Goal: Task Accomplishment & Management: Manage account settings

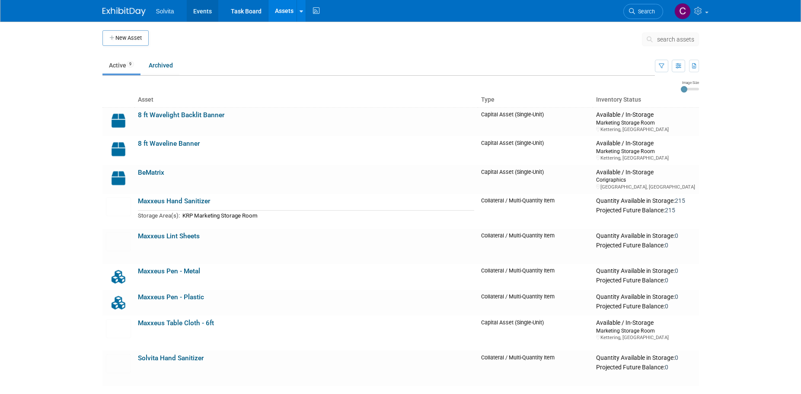
click at [194, 11] on link "Events" at bounding box center [203, 11] width 32 height 22
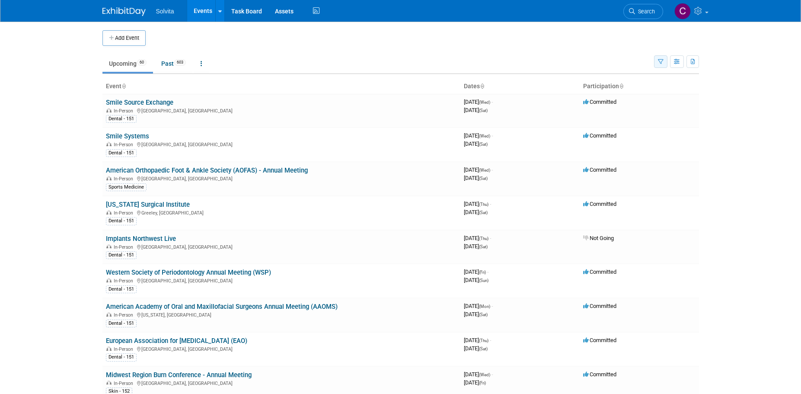
click at [661, 62] on icon "button" at bounding box center [661, 62] width 6 height 6
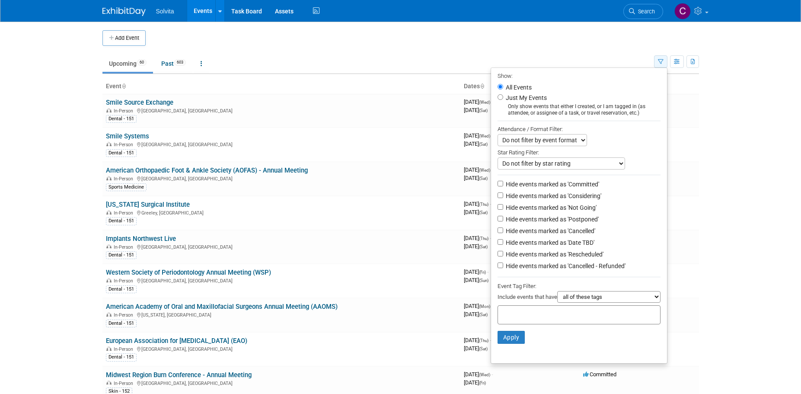
click at [661, 62] on icon "button" at bounding box center [661, 62] width 6 height 6
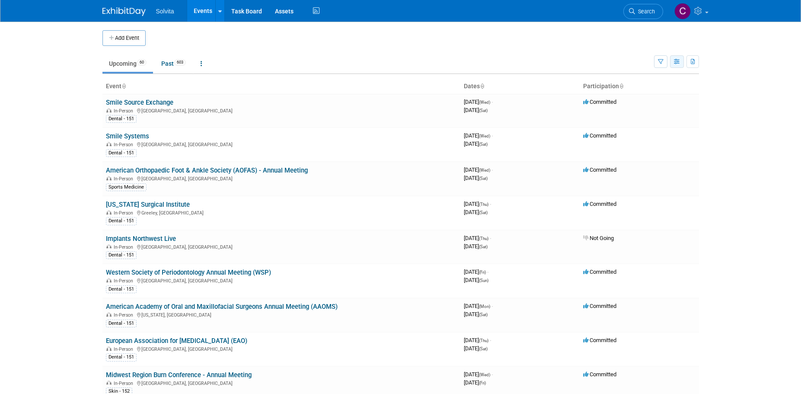
click at [680, 65] on button "button" at bounding box center [677, 61] width 14 height 13
click at [651, 114] on link "Calendar View" at bounding box center [640, 118] width 73 height 12
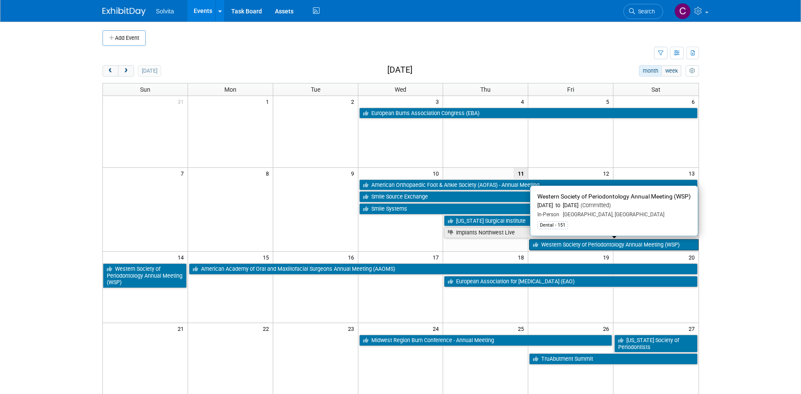
click at [569, 243] on link "Western Society of Periodontology Annual Meeting (WSP)" at bounding box center [613, 244] width 169 height 11
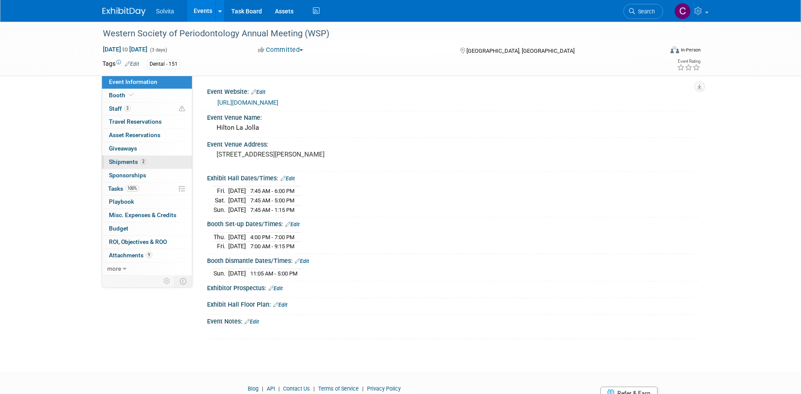
click at [126, 158] on span "Shipments 2" at bounding box center [128, 161] width 38 height 7
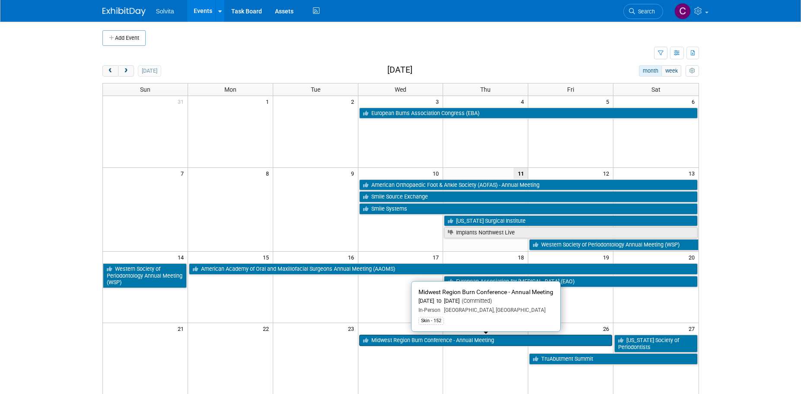
click at [456, 339] on link "Midwest Region Burn Conference - Annual Meeting" at bounding box center [485, 340] width 253 height 11
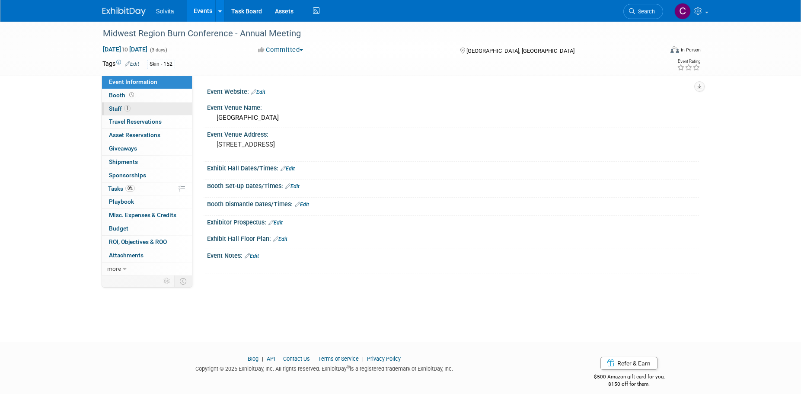
click at [115, 105] on link "1 Staff 1" at bounding box center [147, 108] width 90 height 13
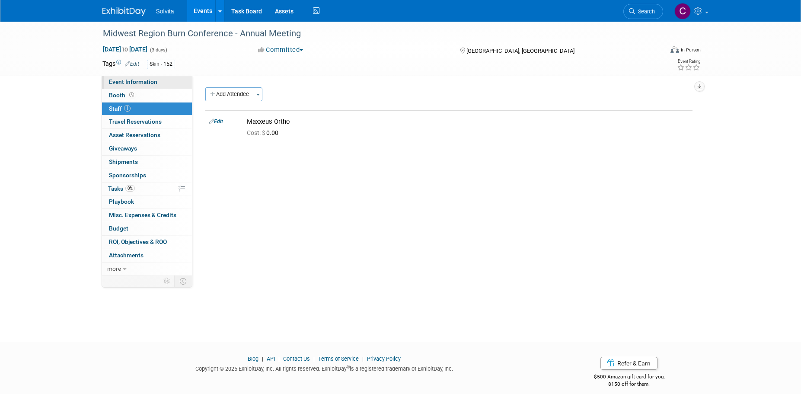
click at [130, 81] on span "Event Information" at bounding box center [133, 81] width 48 height 7
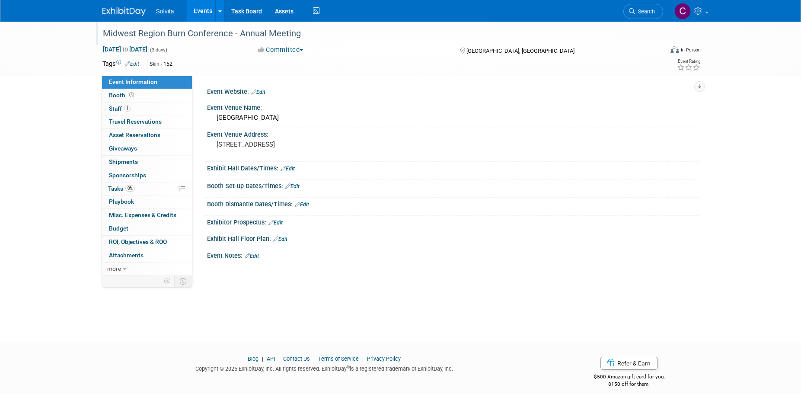
drag, startPoint x: 105, startPoint y: 34, endPoint x: 301, endPoint y: 39, distance: 195.9
click at [301, 39] on div "Midwest Region Burn Conference - Annual Meeting" at bounding box center [375, 34] width 550 height 16
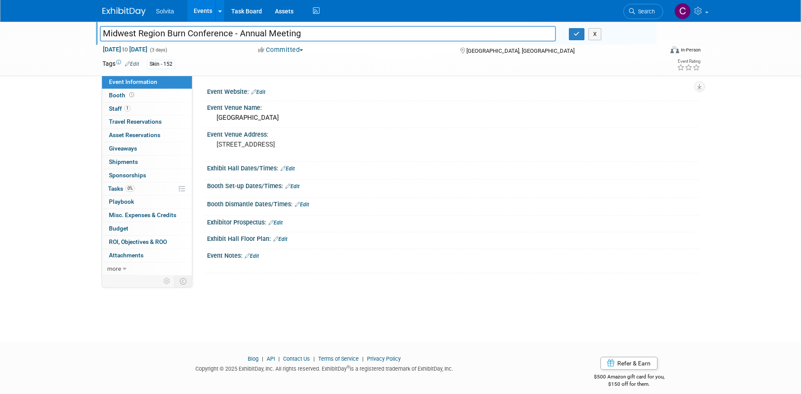
drag, startPoint x: 325, startPoint y: 37, endPoint x: 43, endPoint y: 32, distance: 281.5
click at [43, 32] on div "Midwest Region Burn Conference - Annual Meeting Midwest Region Burn Conference …" at bounding box center [400, 49] width 801 height 54
click at [262, 91] on link "Edit" at bounding box center [258, 92] width 14 height 6
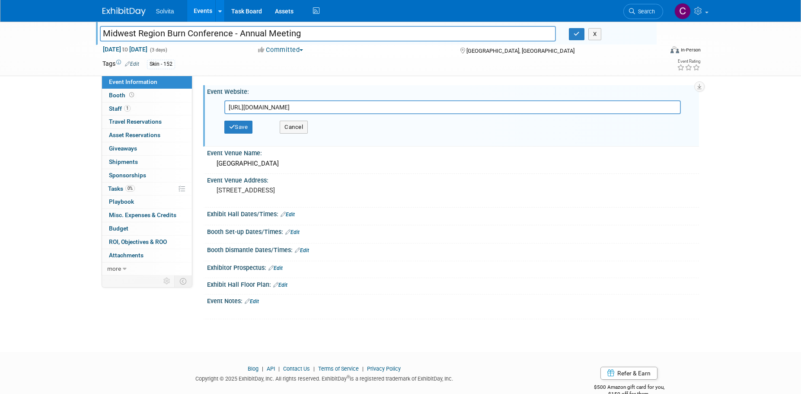
type input "https://www.surgery.wisc.edu/2025-midwest-regional-burn-conference/"
click at [239, 134] on div "Save Cancel" at bounding box center [454, 127] width 461 height 26
click at [240, 128] on button "Save" at bounding box center [238, 127] width 29 height 13
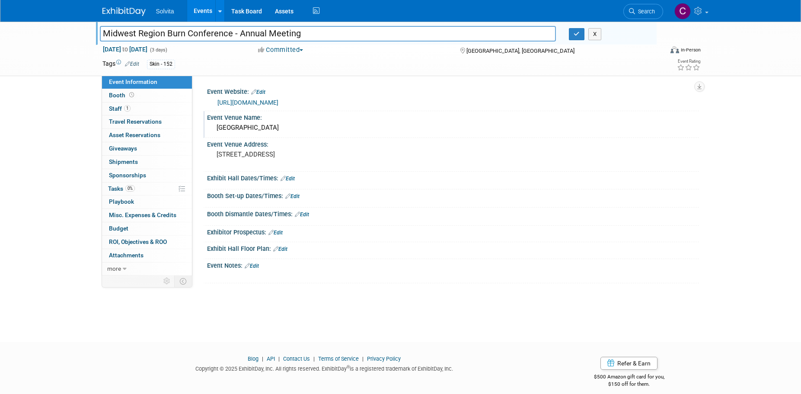
click at [303, 127] on div "Madison Concourse Hotel" at bounding box center [453, 127] width 479 height 13
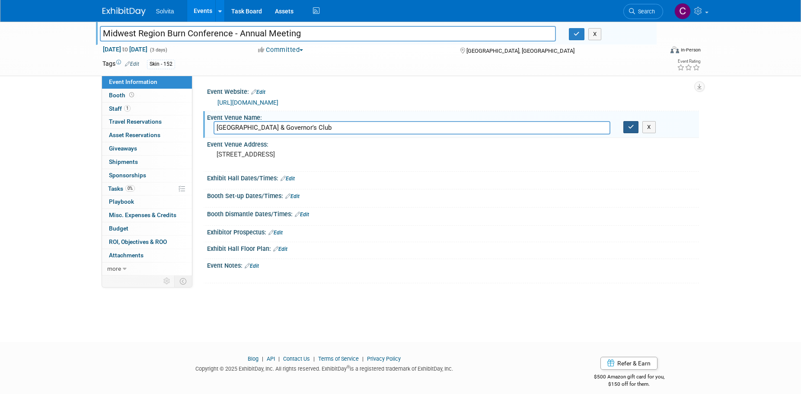
type input "Madison Concourse Hotel & Governor's Club"
click at [627, 128] on button "button" at bounding box center [631, 127] width 16 height 12
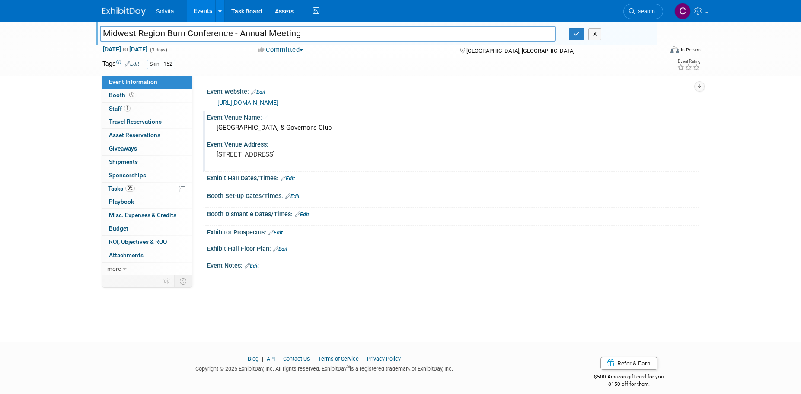
click at [259, 155] on pre "1 W Dayton St, Madison, WI 53703" at bounding box center [310, 154] width 186 height 8
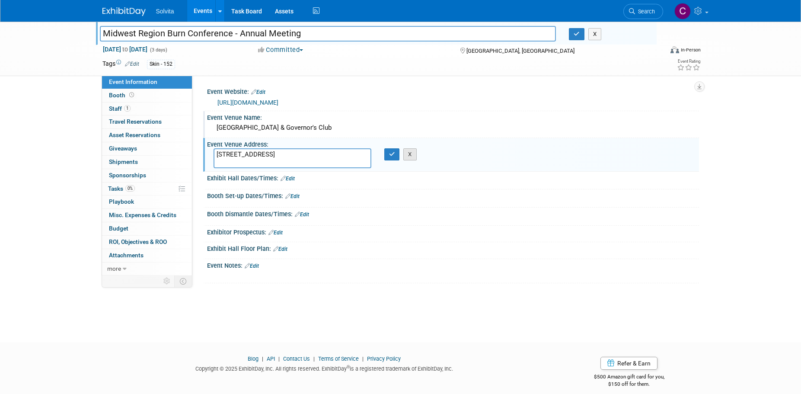
type textarea "1 W Dayton St, Madison, WI 537"
click at [415, 153] on button "X" at bounding box center [409, 154] width 13 height 12
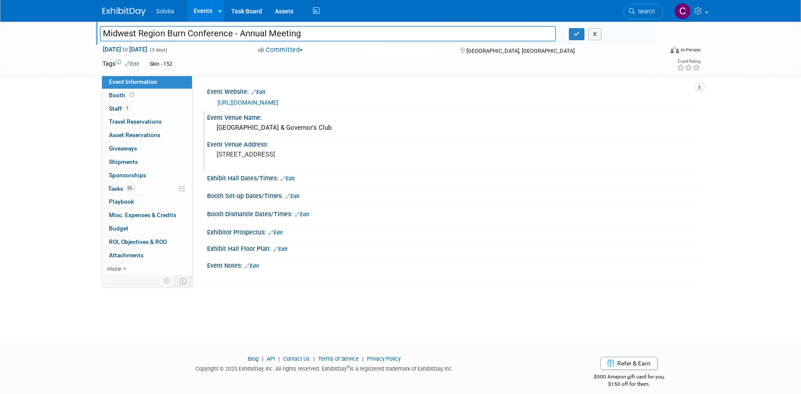
click at [289, 154] on pre "1 W Dayton St, Madison, WI 53703" at bounding box center [310, 154] width 186 height 8
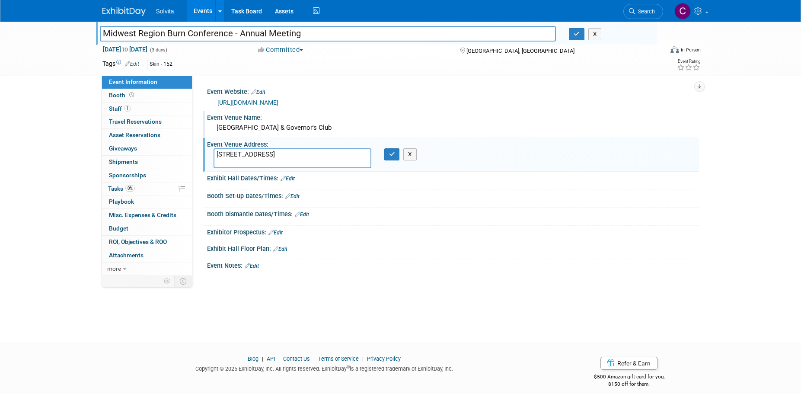
click at [259, 151] on textarea "1 W Dayton St, Madison, WI 53703" at bounding box center [293, 158] width 158 height 20
type textarea "1 W Dayton St Madison, WI 53703"
click at [395, 153] on icon "button" at bounding box center [392, 154] width 6 height 6
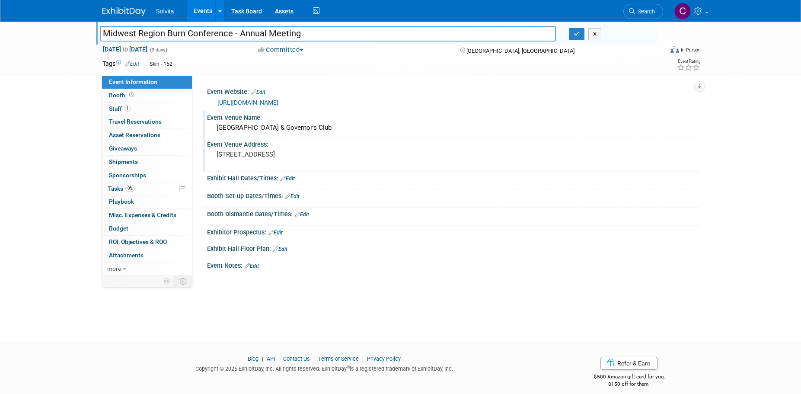
click at [359, 127] on div "Madison Concourse Hotel & Governor's Club" at bounding box center [453, 127] width 479 height 13
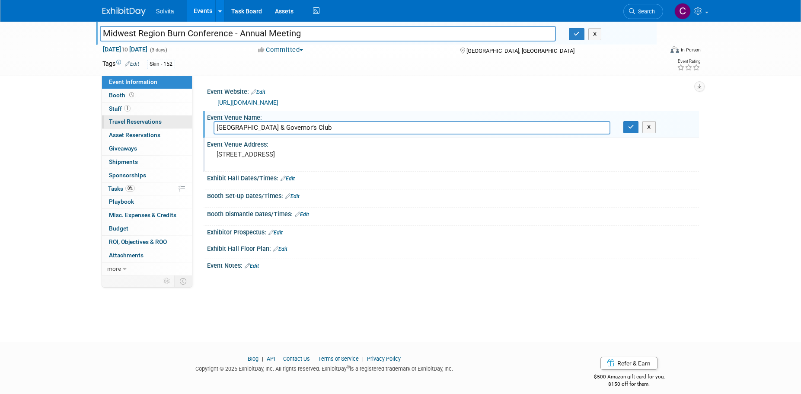
drag, startPoint x: 348, startPoint y: 128, endPoint x: 192, endPoint y: 117, distance: 157.3
click at [192, 117] on div "Event Information Event Info Booth Booth 1 Staff 1 Staff 0 Travel Reservations …" at bounding box center [401, 153] width 610 height 262
type input "The Madison Concourse Hotel"
click at [626, 125] on button "button" at bounding box center [631, 127] width 16 height 12
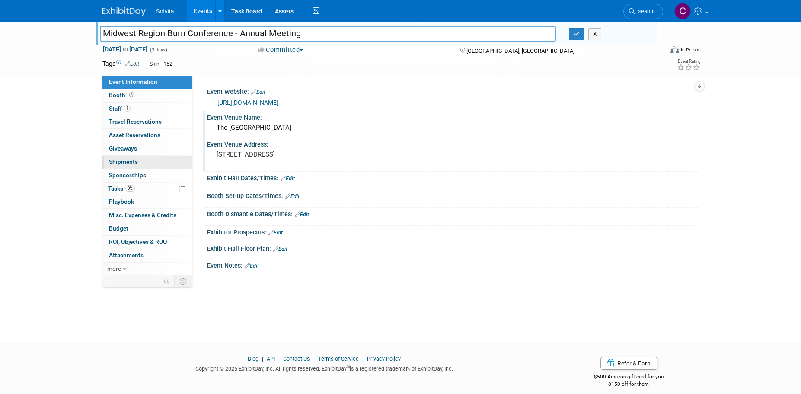
click at [126, 163] on span "Shipments 0" at bounding box center [123, 161] width 29 height 7
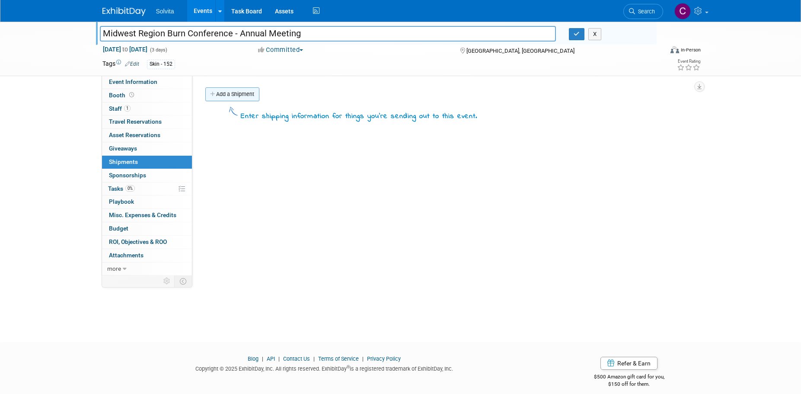
click at [240, 96] on link "Add a Shipment" at bounding box center [232, 94] width 54 height 14
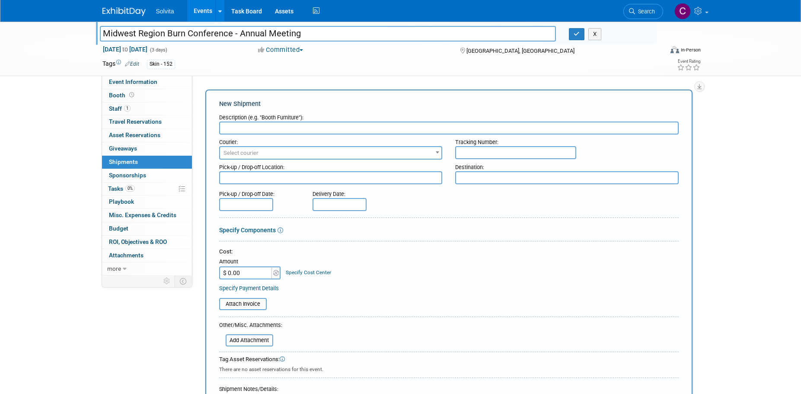
click at [264, 128] on input "text" at bounding box center [449, 127] width 460 height 13
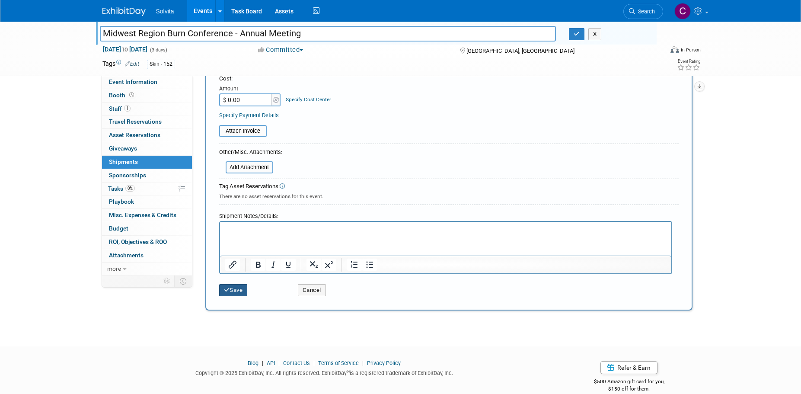
type input "Reached out to Nathan and Nate for materials request 9/11."
drag, startPoint x: 237, startPoint y: 290, endPoint x: 251, endPoint y: 295, distance: 14.8
click at [237, 289] on button "Save" at bounding box center [233, 290] width 29 height 12
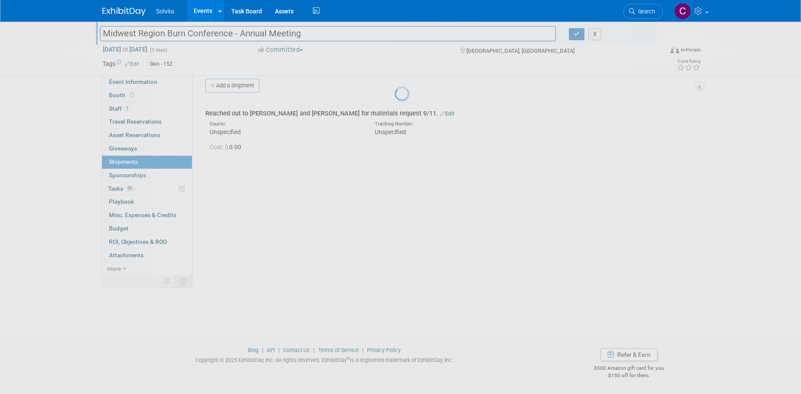
scroll to position [9, 0]
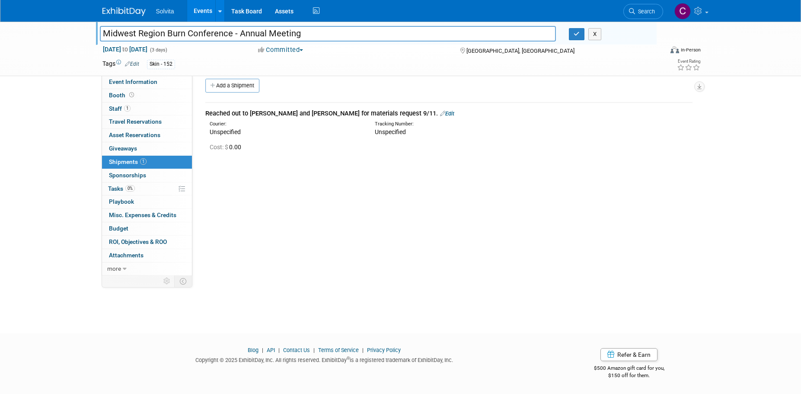
click at [534, 164] on div "Event Website: Edit https://www.surgery.wisc.edu/2025-midwest-regional-burn-con…" at bounding box center [445, 167] width 507 height 200
click at [437, 221] on div "Event Website: Edit https://www.surgery.wisc.edu/2025-midwest-regional-burn-con…" at bounding box center [445, 167] width 507 height 200
click at [573, 35] on button "button" at bounding box center [577, 34] width 16 height 12
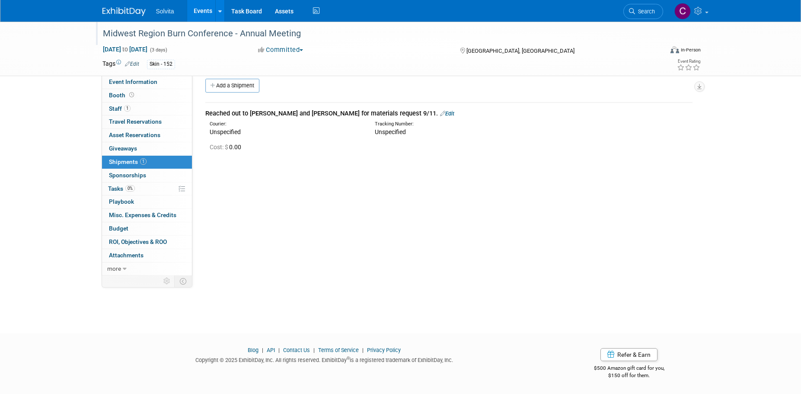
click at [199, 10] on link "Events" at bounding box center [203, 11] width 32 height 22
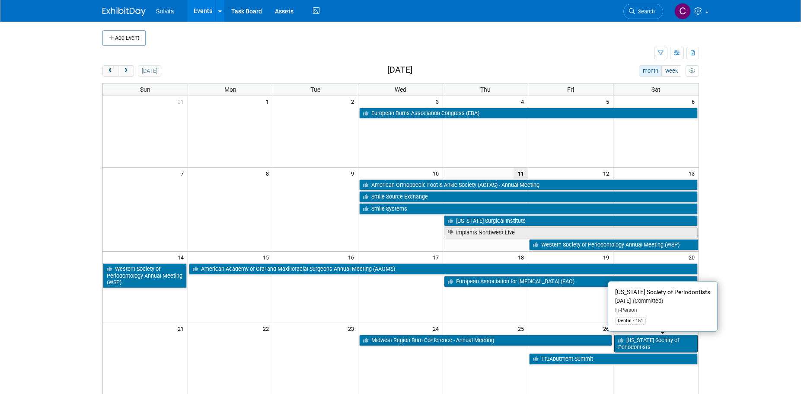
click at [654, 344] on link "[US_STATE] Society of Periodontists" at bounding box center [655, 344] width 83 height 18
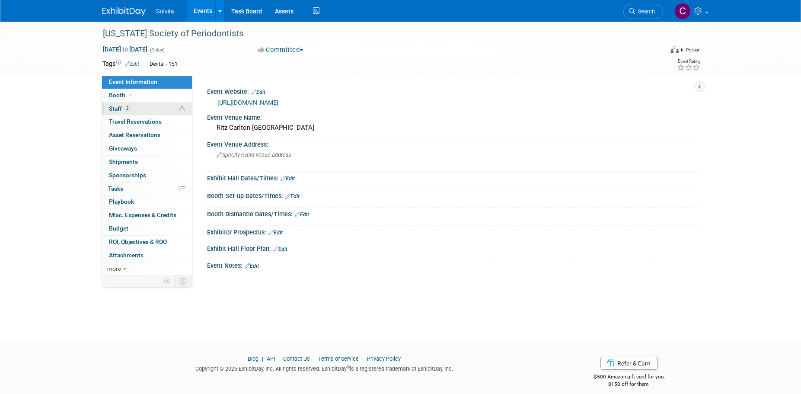
click at [117, 106] on span "Staff 2" at bounding box center [120, 108] width 22 height 7
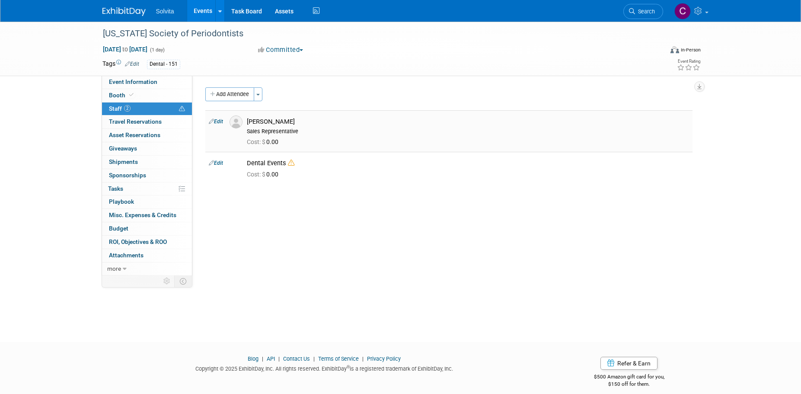
click at [239, 122] on img at bounding box center [236, 121] width 13 height 13
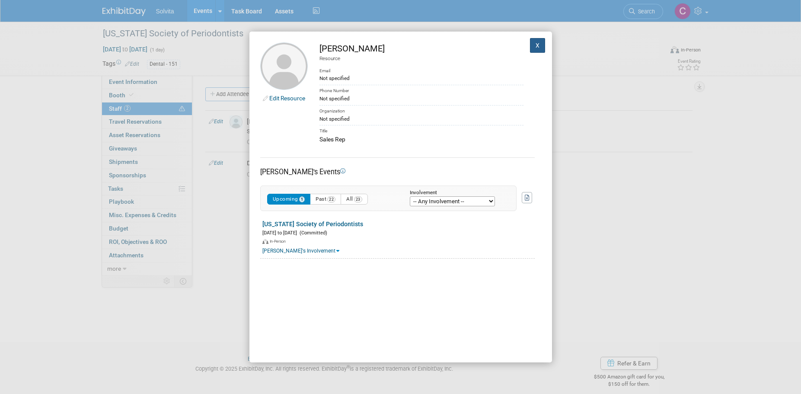
click at [530, 46] on button "X" at bounding box center [538, 45] width 16 height 15
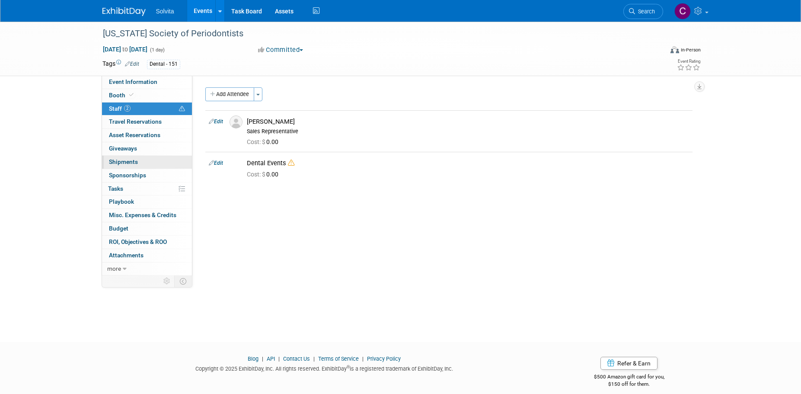
drag, startPoint x: 130, startPoint y: 161, endPoint x: 144, endPoint y: 163, distance: 14.4
click at [130, 161] on span "Shipments 0" at bounding box center [123, 161] width 29 height 7
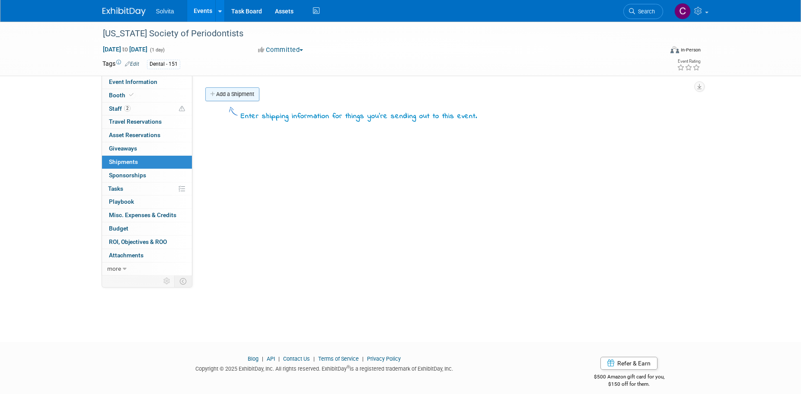
click at [245, 97] on link "Add a Shipment" at bounding box center [232, 94] width 54 height 14
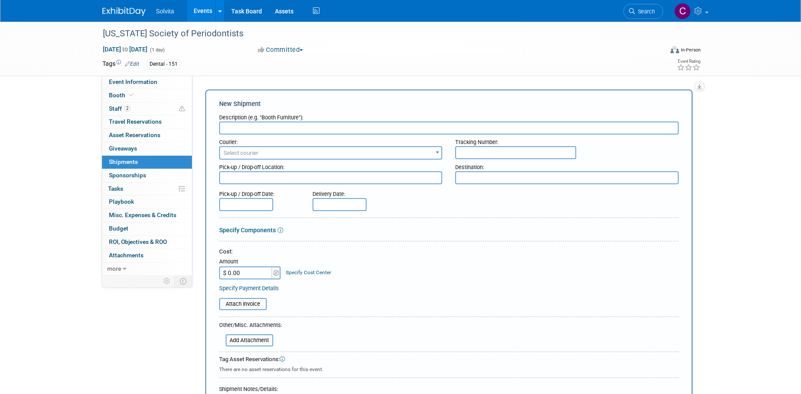
click at [263, 123] on input "text" at bounding box center [449, 127] width 460 height 13
type input "R"
click at [276, 131] on input "Email sent to Adriene" at bounding box center [449, 127] width 460 height 13
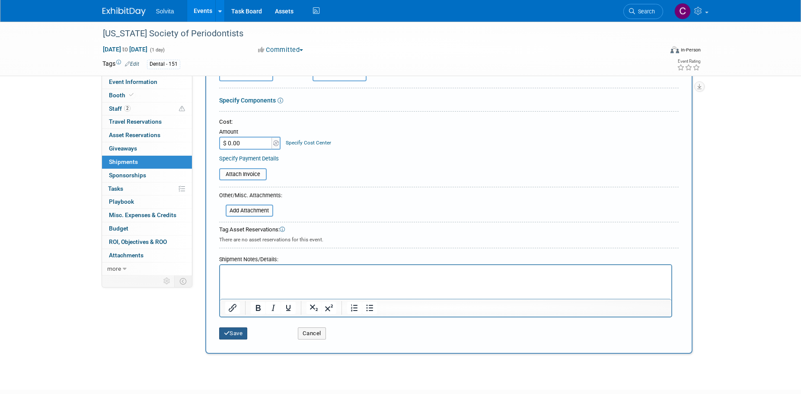
type input "Email sent to Adrienne on 9/11."
click at [236, 328] on button "Save" at bounding box center [233, 333] width 29 height 12
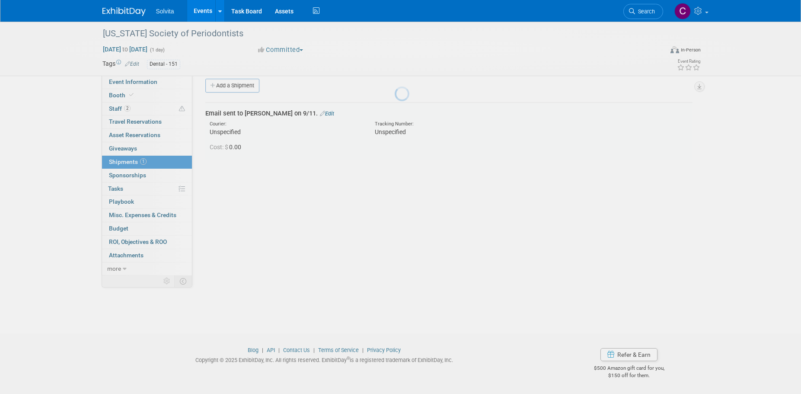
scroll to position [9, 0]
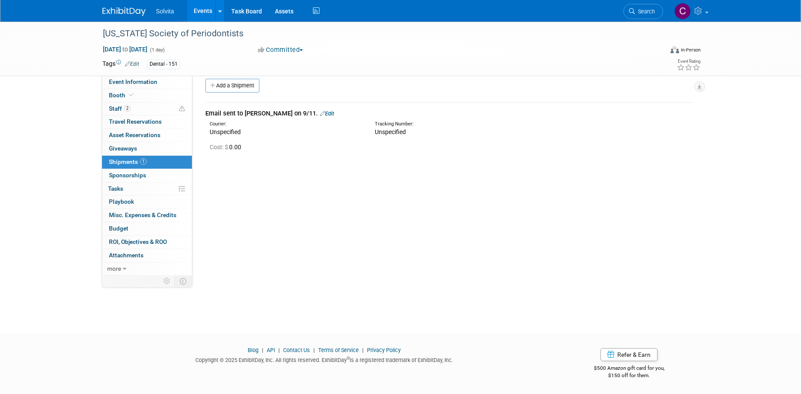
click at [204, 9] on link "Events" at bounding box center [203, 11] width 32 height 22
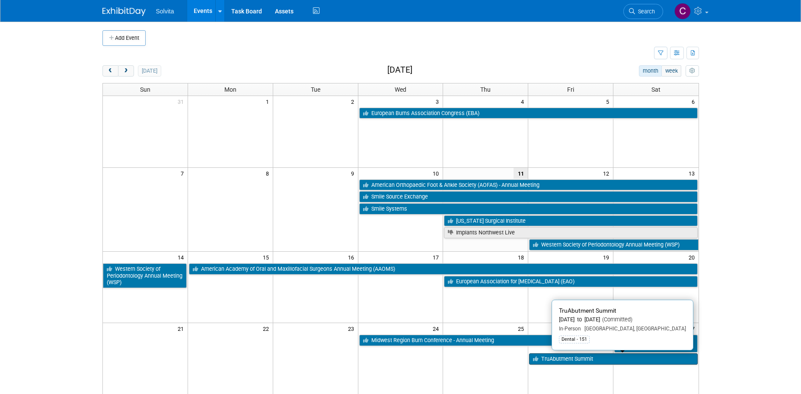
click at [576, 360] on link "TruAbutment Summit" at bounding box center [613, 358] width 168 height 11
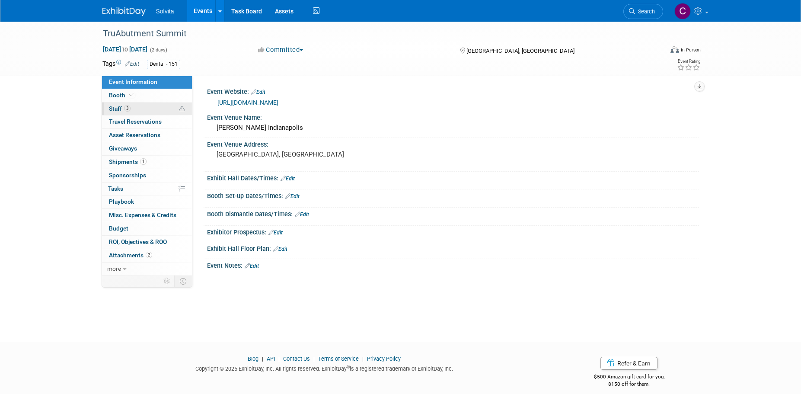
click at [116, 110] on span "Staff 3" at bounding box center [120, 108] width 22 height 7
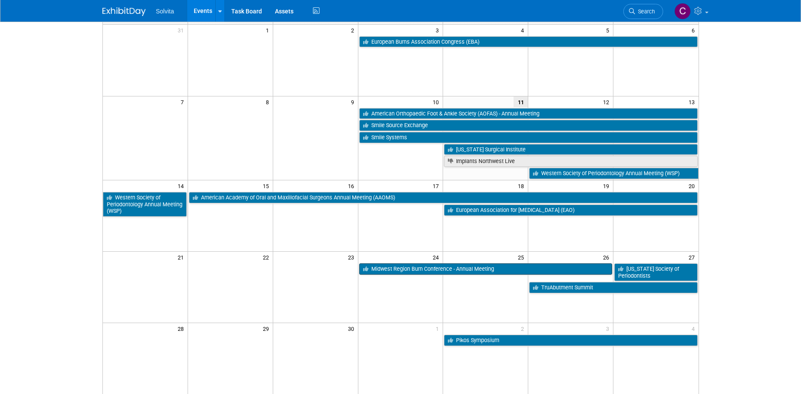
scroll to position [86, 0]
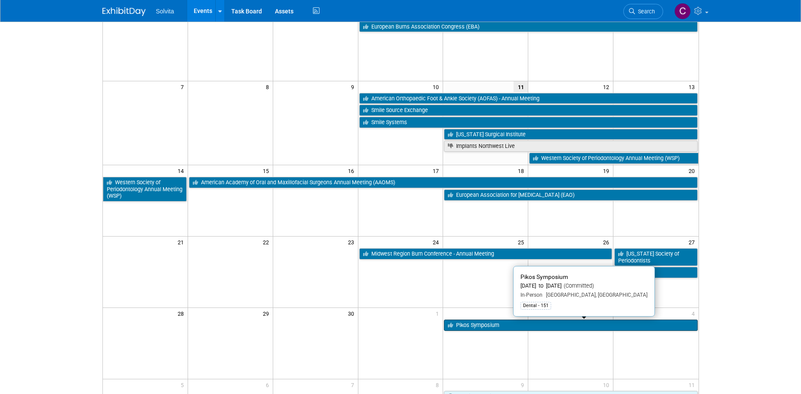
click at [480, 327] on link "Pikos Symposium" at bounding box center [570, 324] width 253 height 11
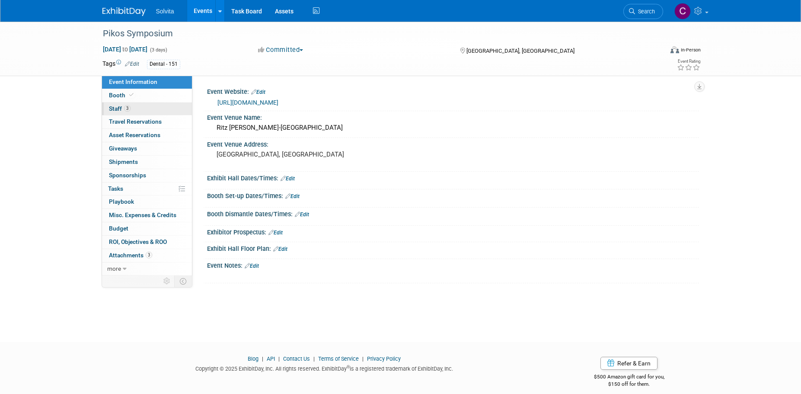
click at [113, 108] on span "Staff 3" at bounding box center [120, 108] width 22 height 7
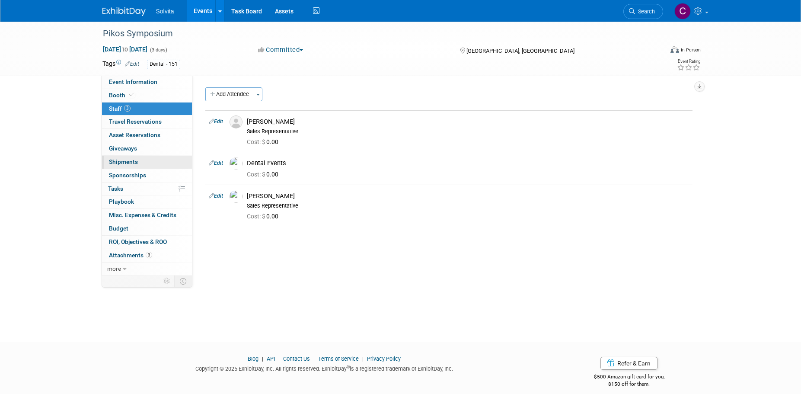
click at [123, 163] on span "Shipments 0" at bounding box center [123, 161] width 29 height 7
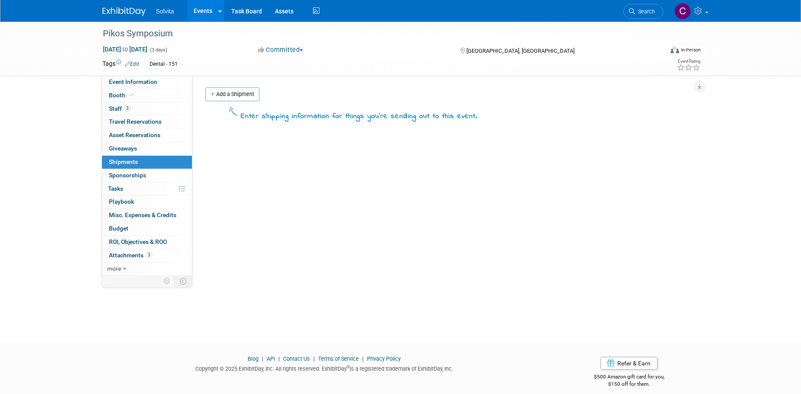
click at [241, 92] on link "Add a Shipment" at bounding box center [232, 94] width 54 height 14
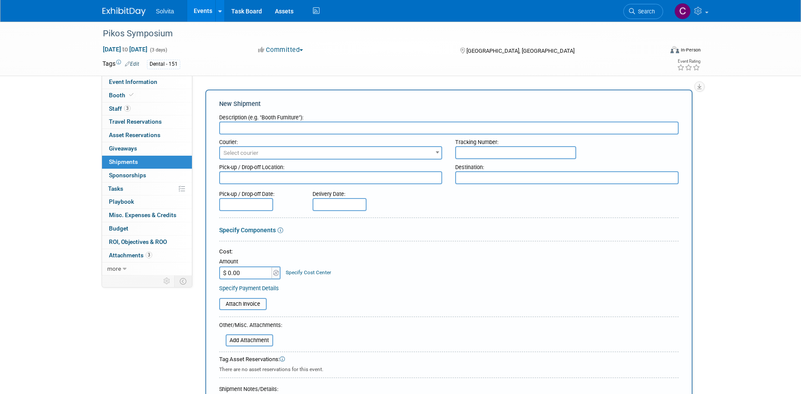
click at [264, 130] on input "text" at bounding box center [449, 127] width 460 height 13
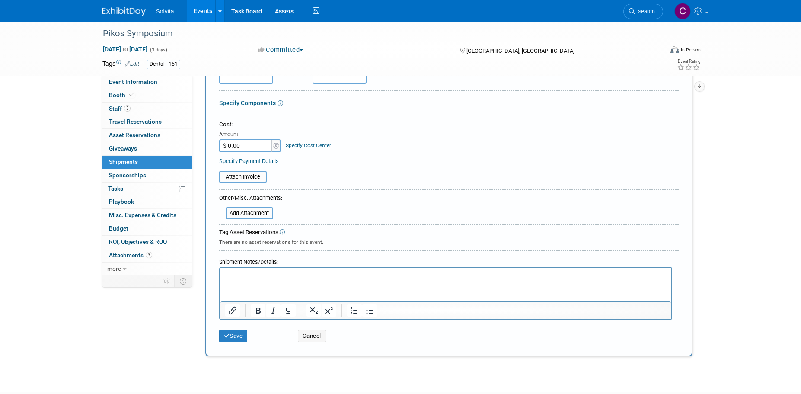
scroll to position [130, 0]
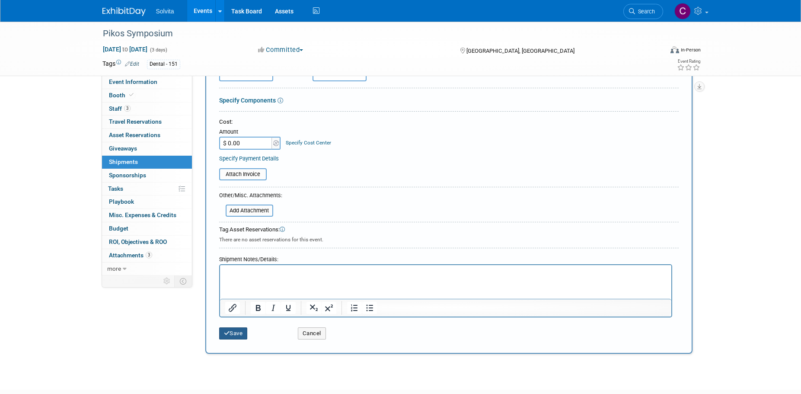
type input "Emailed Chip on 9/11."
click at [233, 331] on button "Save" at bounding box center [233, 333] width 29 height 12
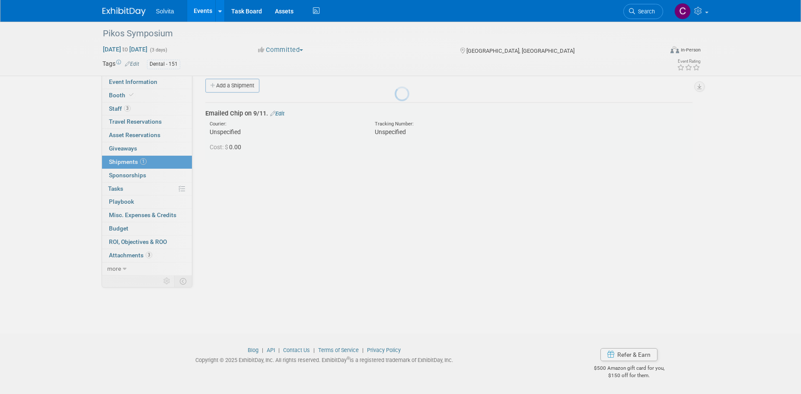
scroll to position [9, 0]
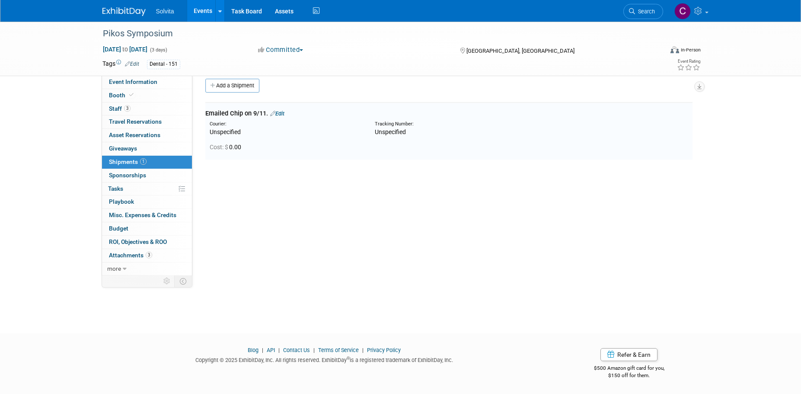
click at [206, 8] on link "Events" at bounding box center [203, 11] width 32 height 22
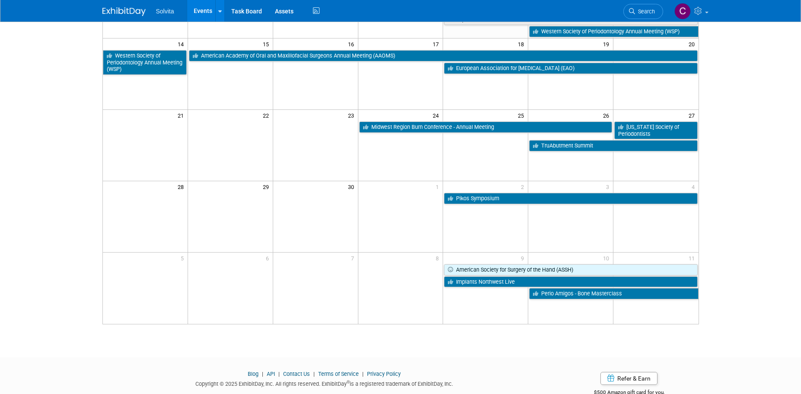
scroll to position [216, 0]
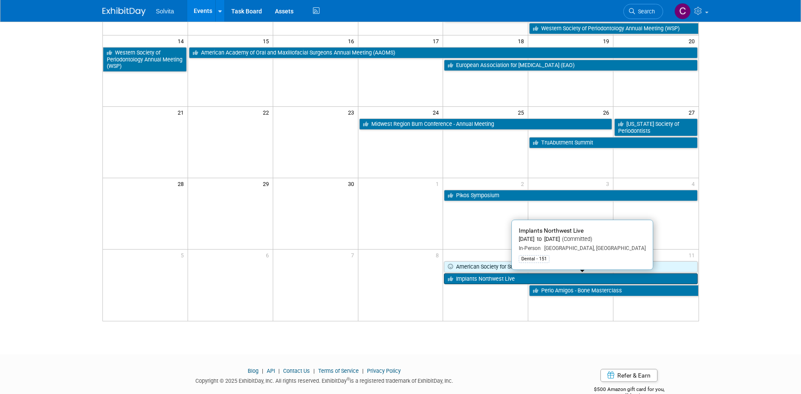
click at [492, 279] on link "Implants Northwest Live" at bounding box center [570, 278] width 253 height 11
